Goal: Task Accomplishment & Management: Complete application form

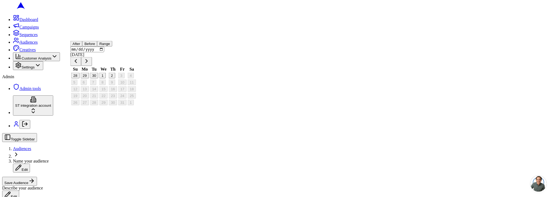
click at [98, 79] on button "30" at bounding box center [94, 76] width 8 height 6
type input "[DATE]"
click at [89, 47] on button "Before" at bounding box center [81, 44] width 15 height 6
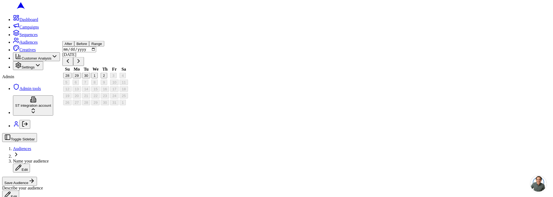
click at [74, 47] on button "After" at bounding box center [68, 44] width 12 height 6
click at [89, 47] on button "Before" at bounding box center [81, 44] width 15 height 6
